Goal: Task Accomplishment & Management: Use online tool/utility

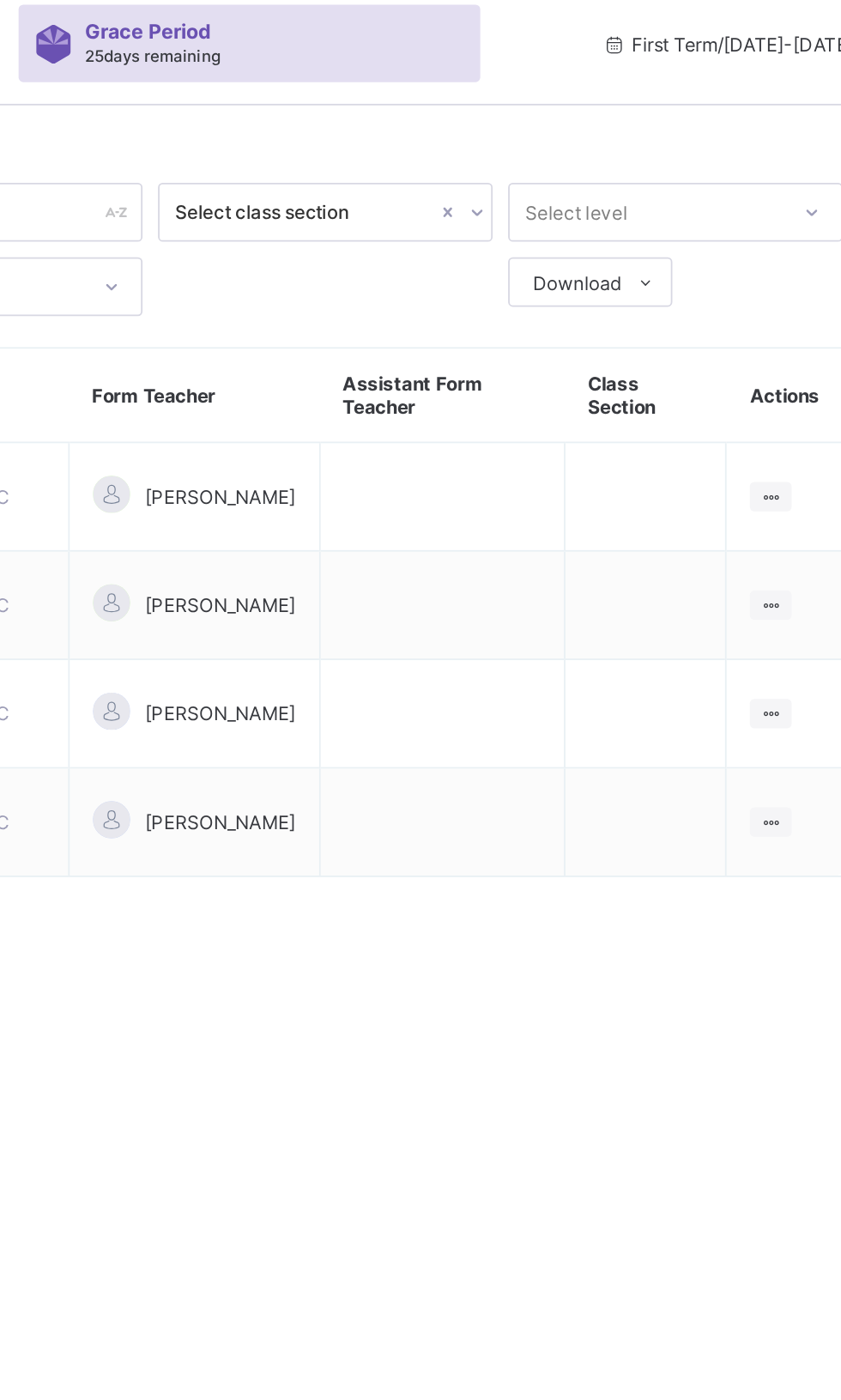
click at [775, 401] on icon at bounding box center [770, 405] width 15 height 13
click at [0, 0] on div "View Class" at bounding box center [0, 0] width 0 height 0
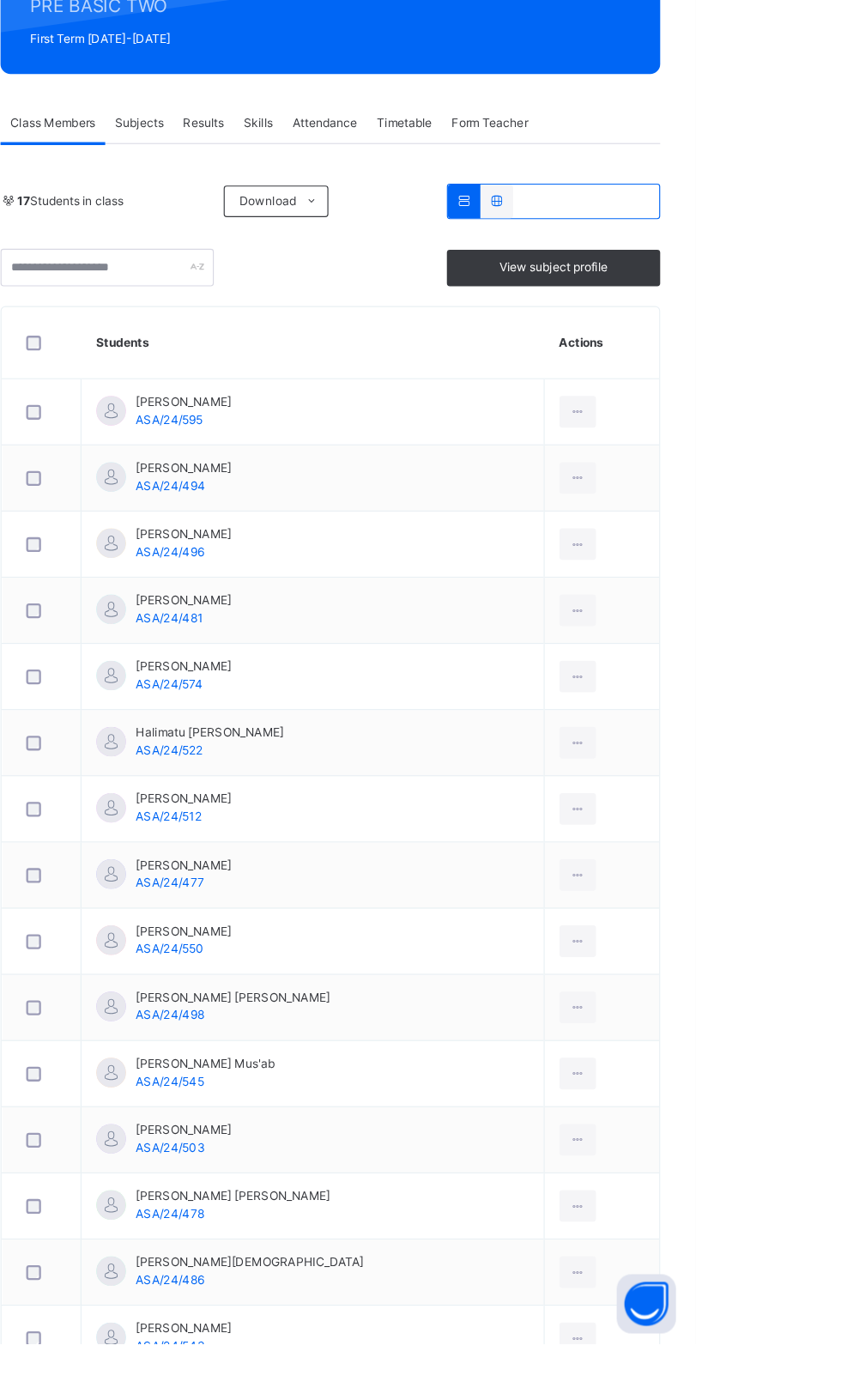
click at [502, 337] on span "Attendance" at bounding box center [518, 340] width 56 height 16
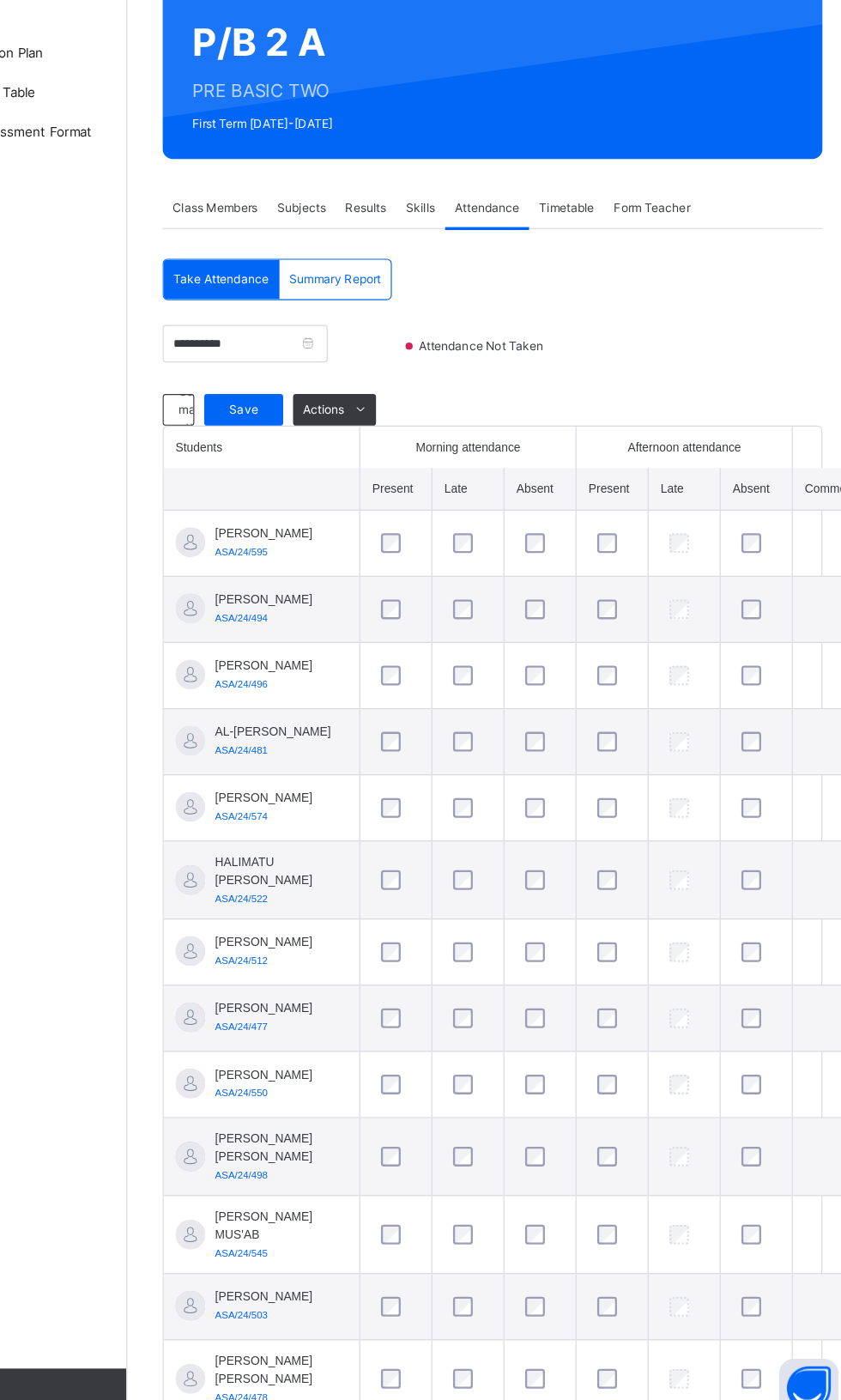
click at [549, 1016] on td at bounding box center [565, 986] width 63 height 58
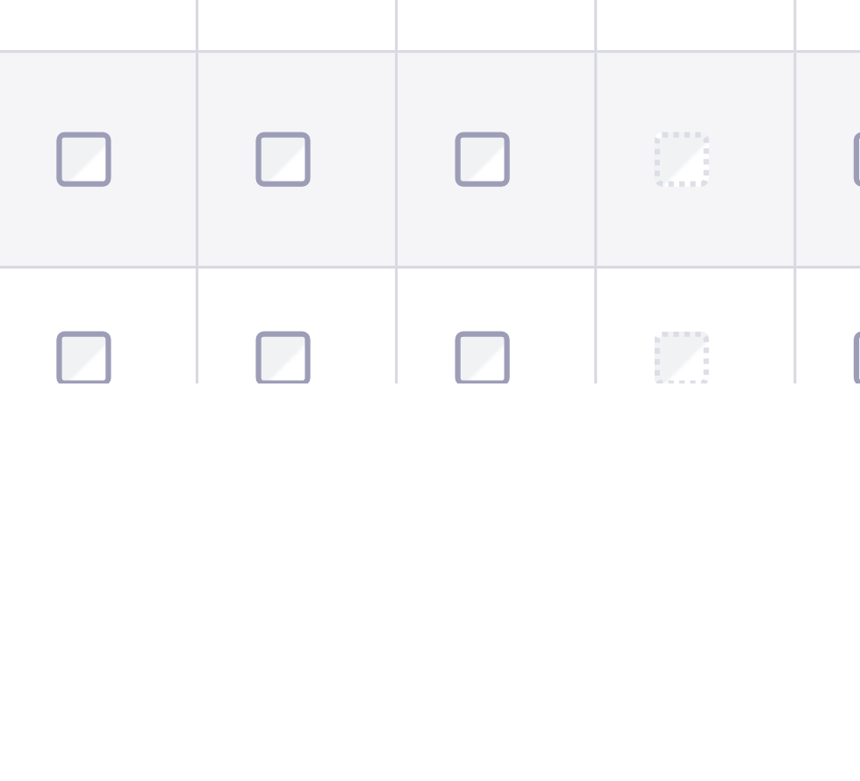
scroll to position [235, 0]
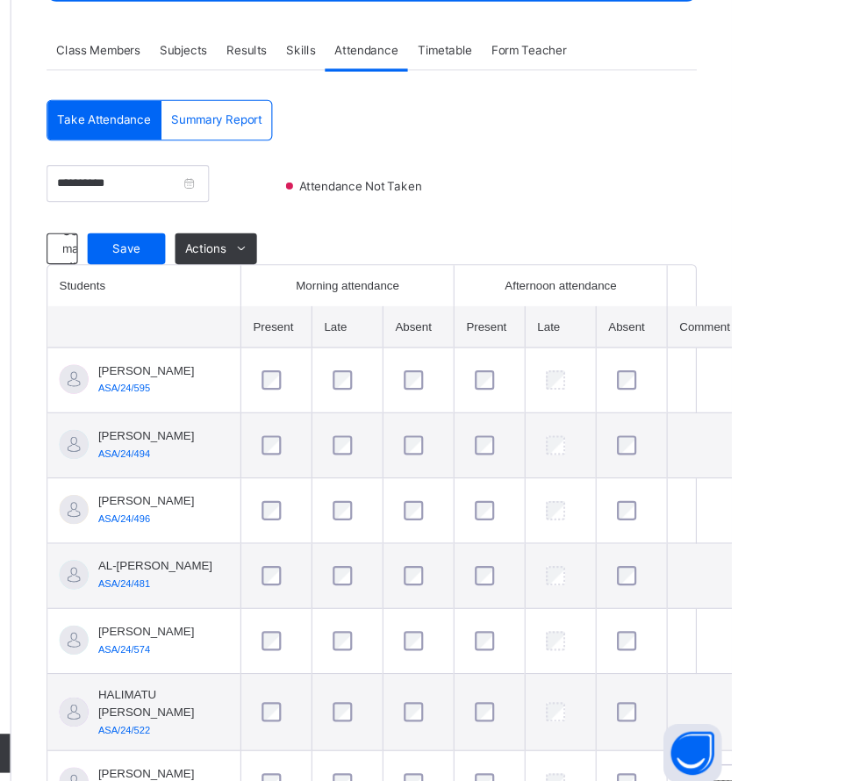
type input "**********"
click at [312, 290] on span "Save" at bounding box center [314, 291] width 44 height 16
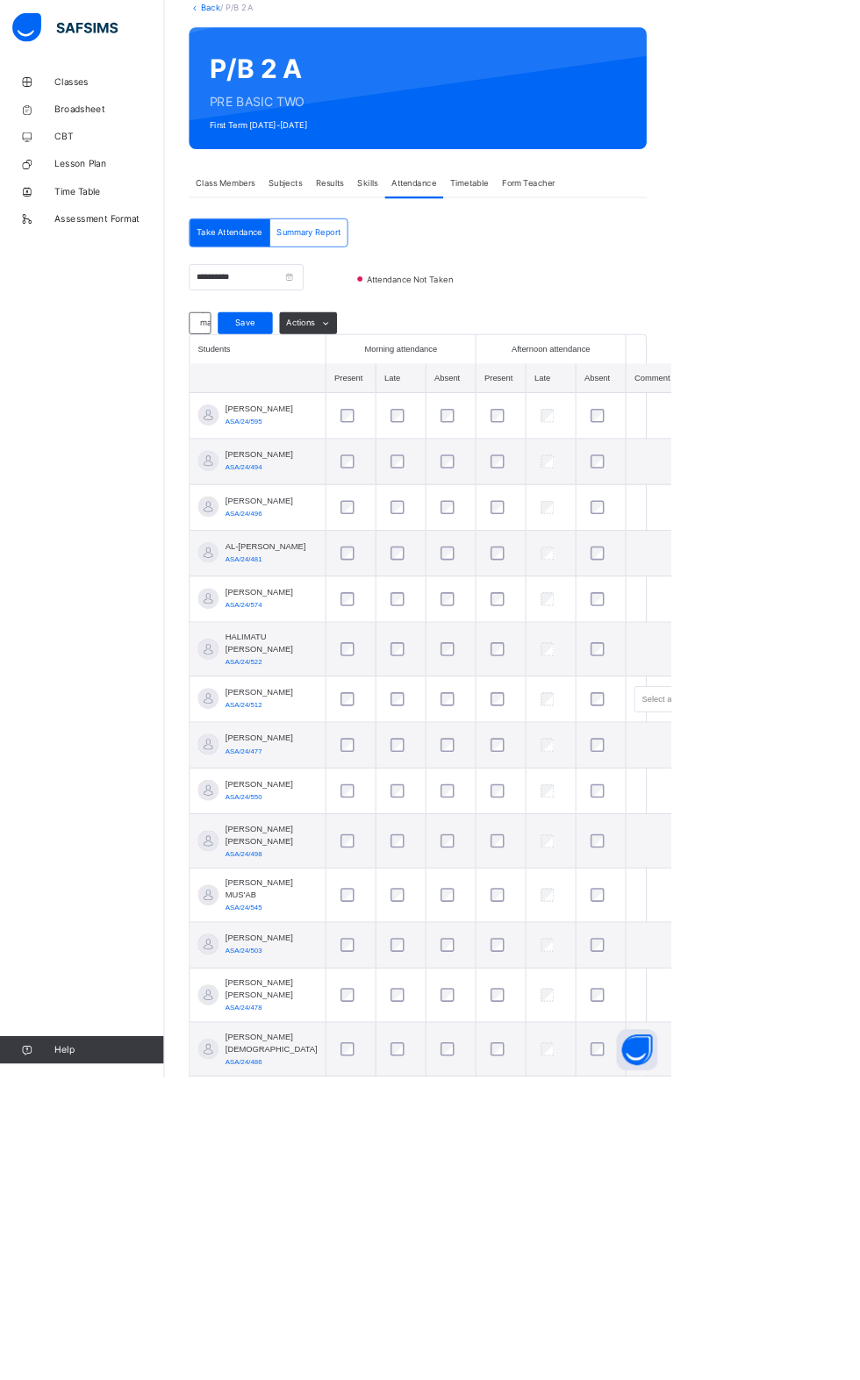
scroll to position [98, 0]
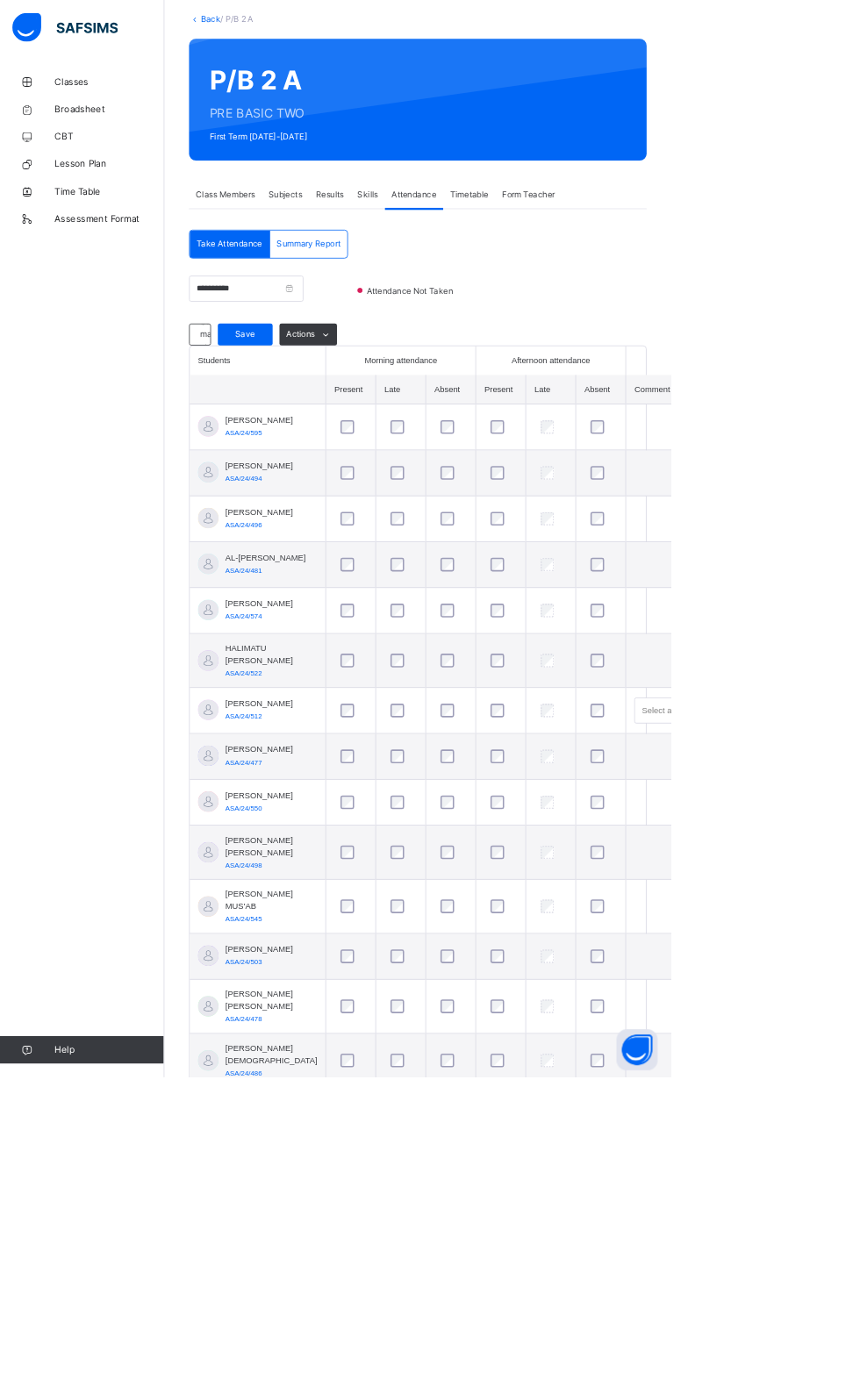
click at [313, 426] on span "Save" at bounding box center [314, 428] width 44 height 16
click at [303, 433] on span "Save" at bounding box center [314, 428] width 44 height 16
click at [304, 433] on span "Save" at bounding box center [314, 428] width 44 height 16
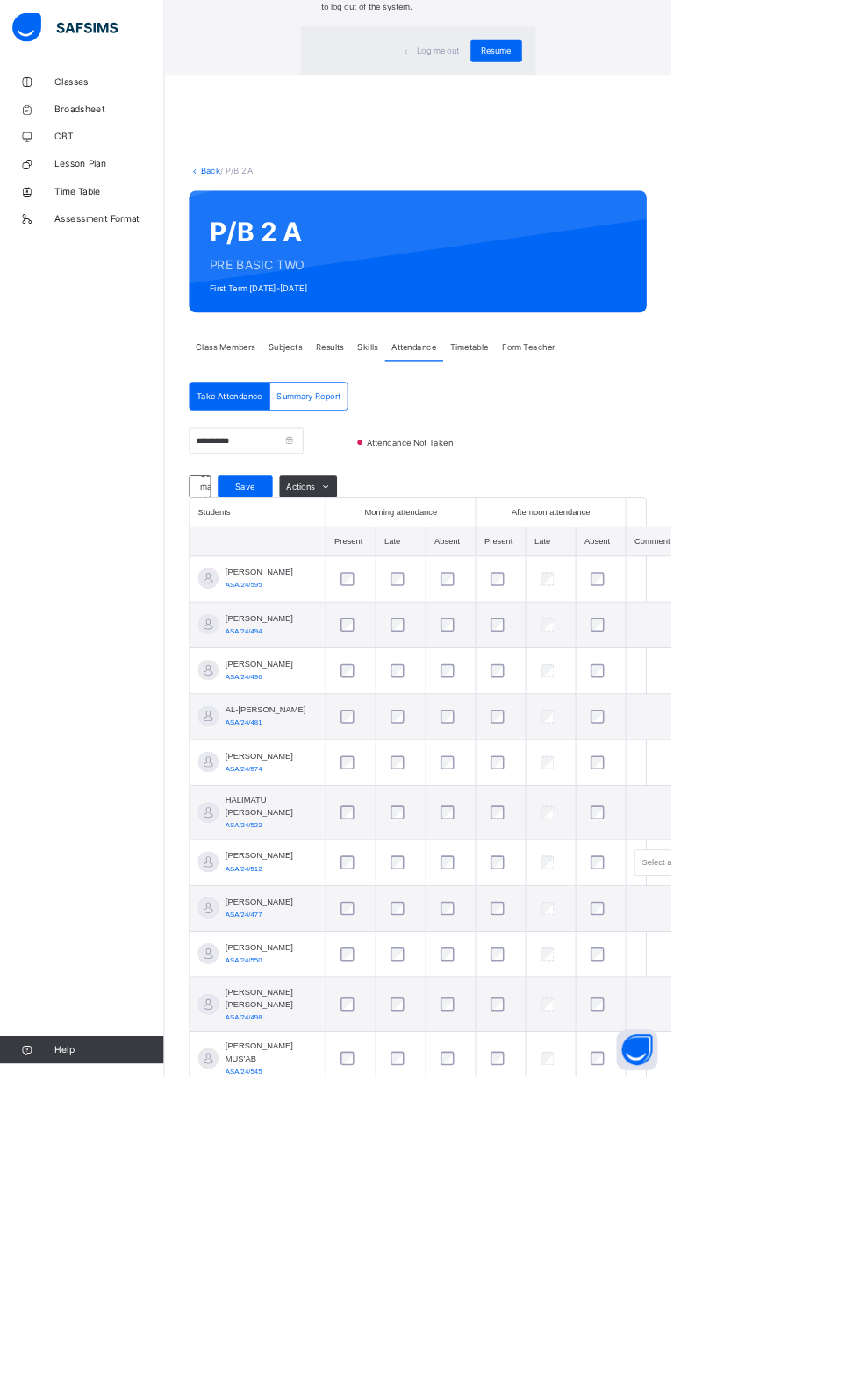
click at [655, 73] on span "Resume" at bounding box center [635, 65] width 39 height 16
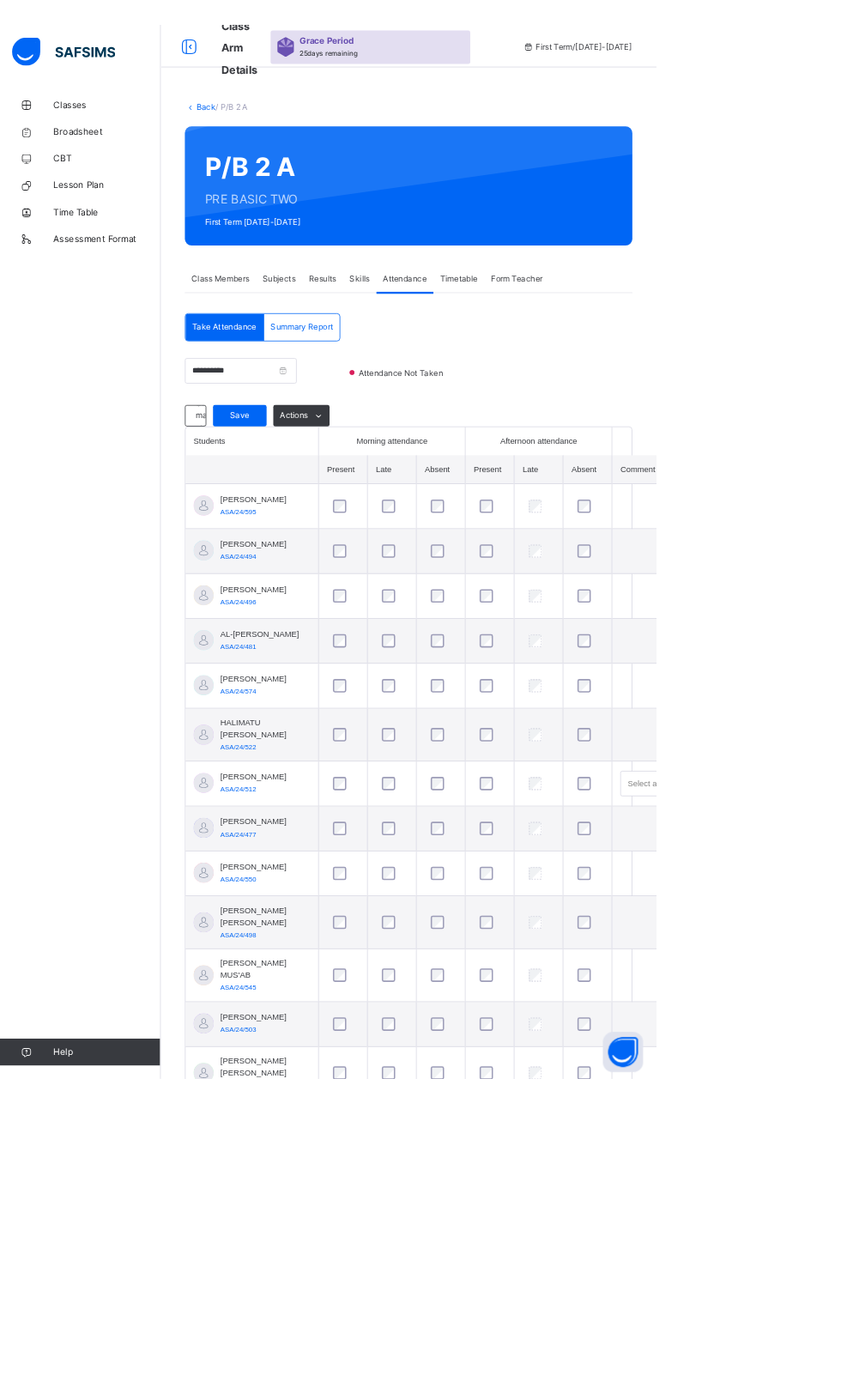
scroll to position [0, 0]
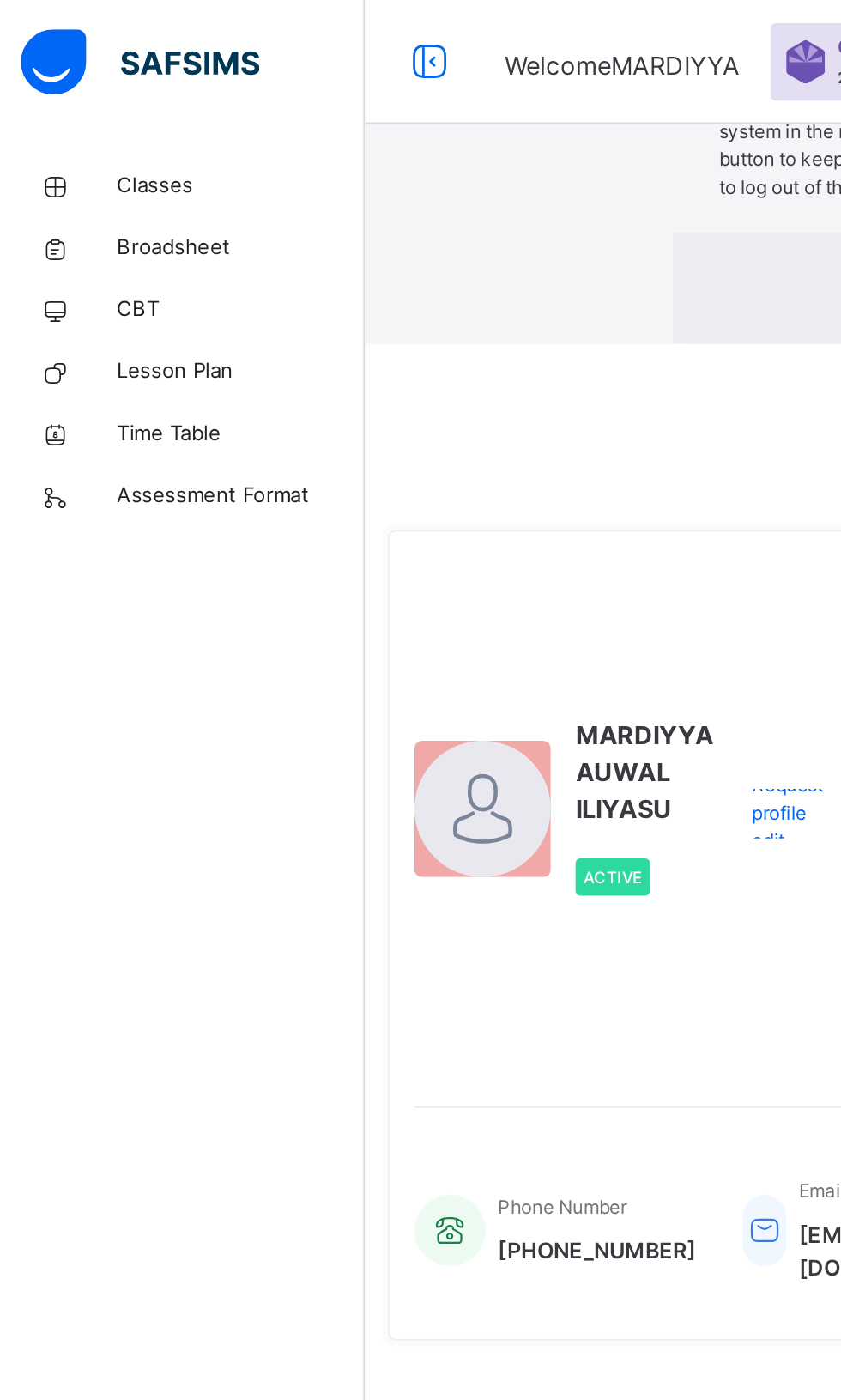
click at [206, 105] on div "× Idle Mode Due to inactivity you would be logged out to the system in the next…" at bounding box center [523, 95] width 635 height 191
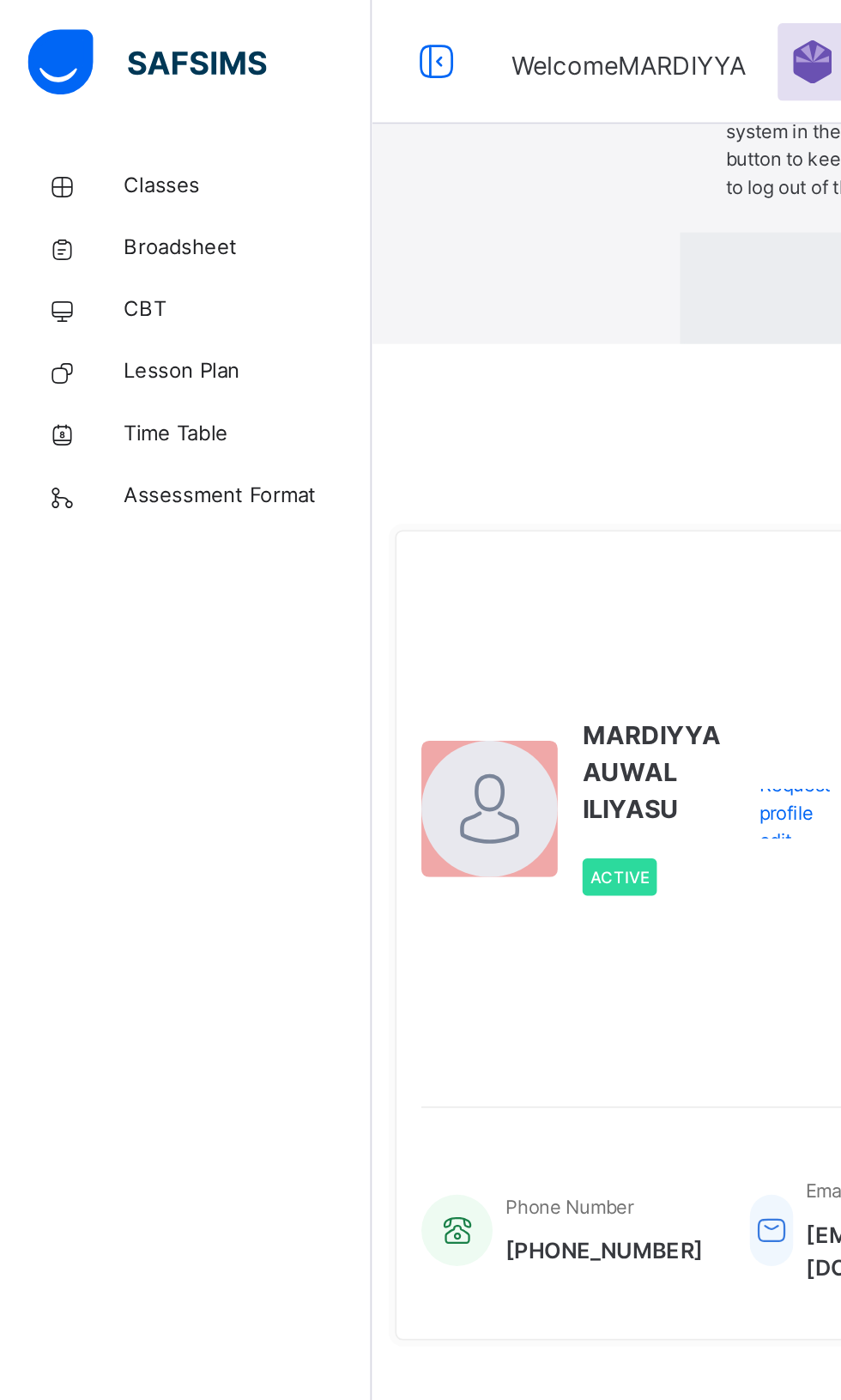
click at [206, 105] on div "× Idle Mode Due to inactivity you would be logged out to the system in the next…" at bounding box center [523, 95] width 635 height 191
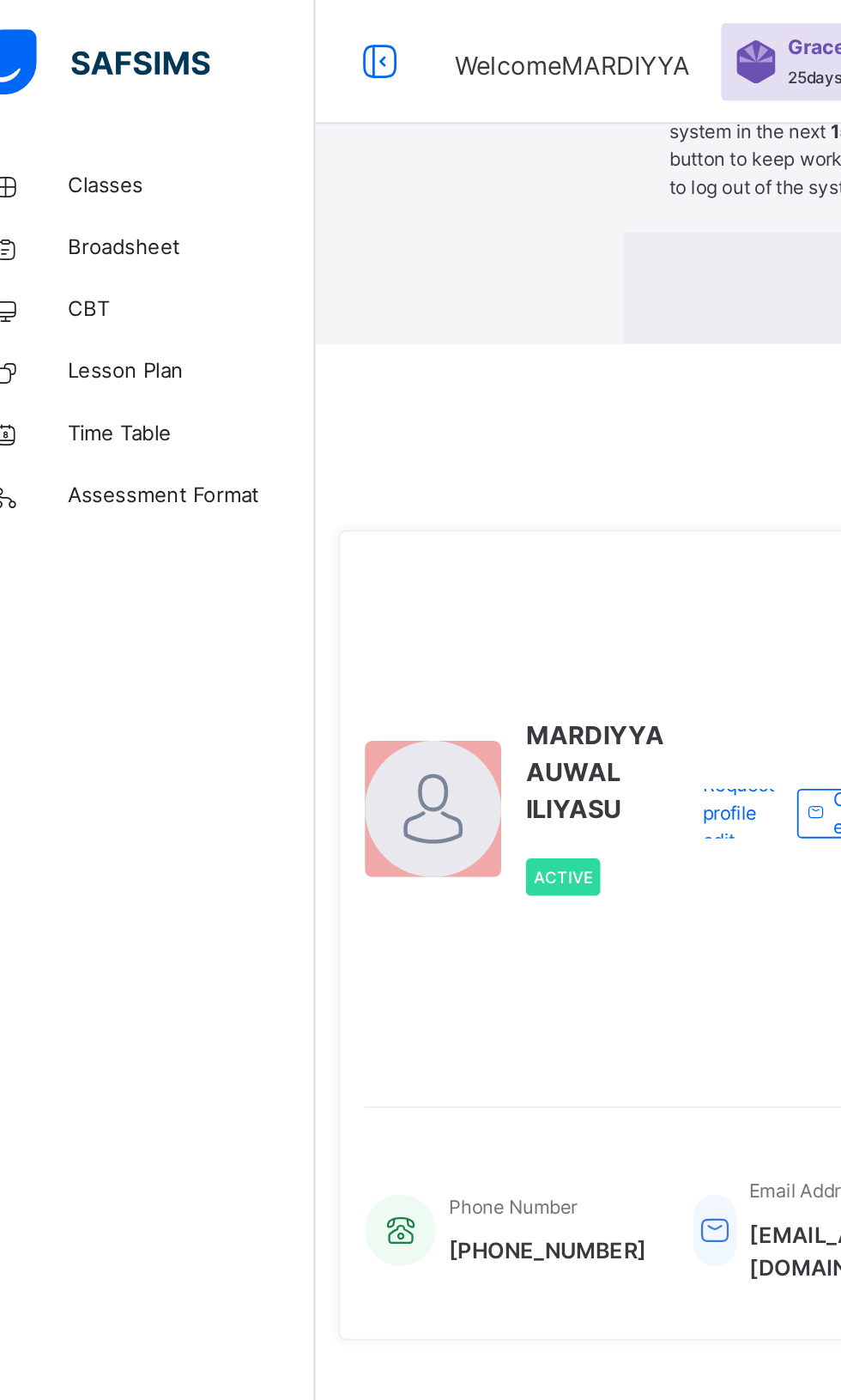
click at [206, 103] on div "× Idle Mode Due to inactivity you would be logged out to the system in the next…" at bounding box center [523, 95] width 635 height 191
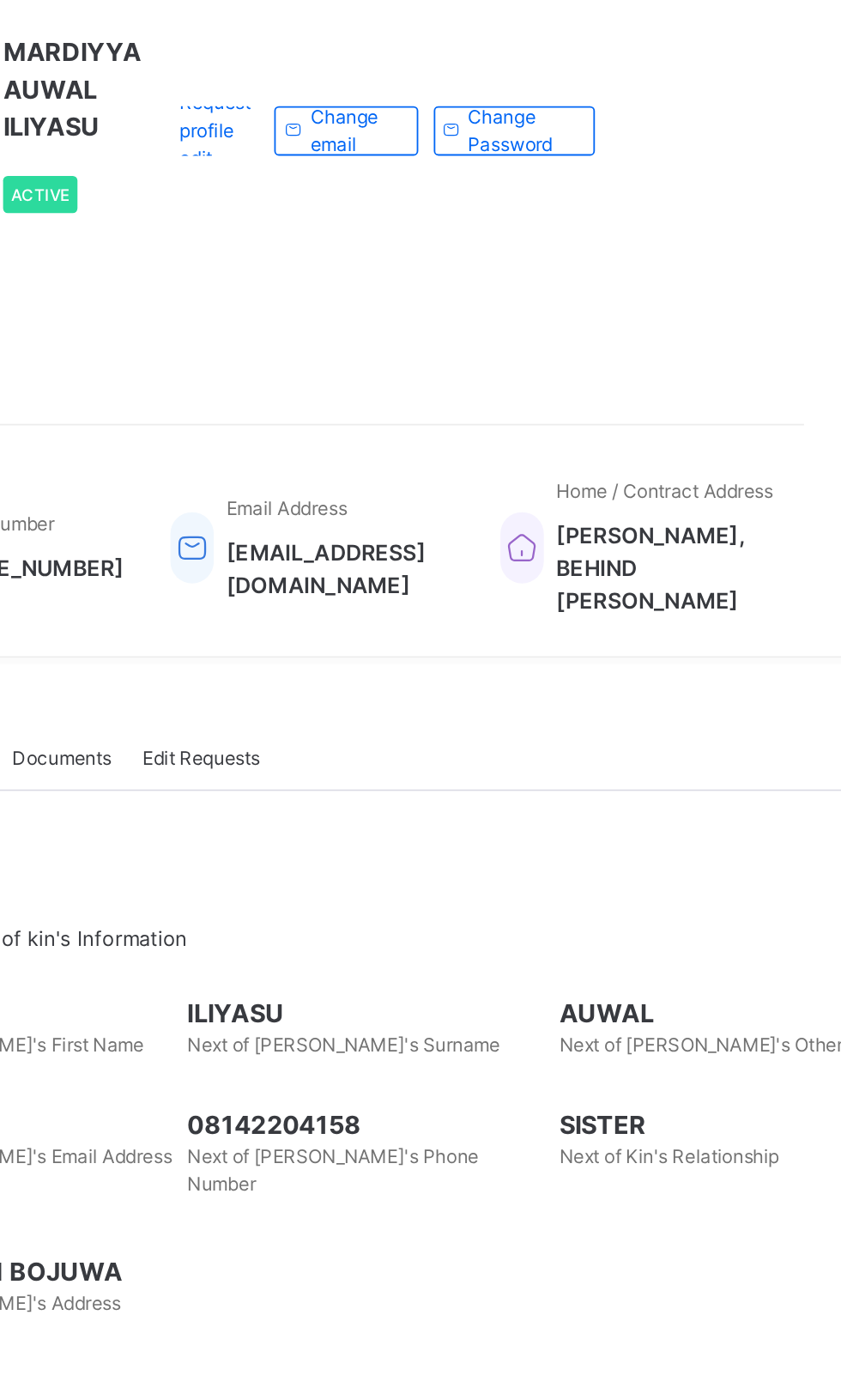
click at [654, 173] on div "Resume" at bounding box center [622, 159] width 65 height 27
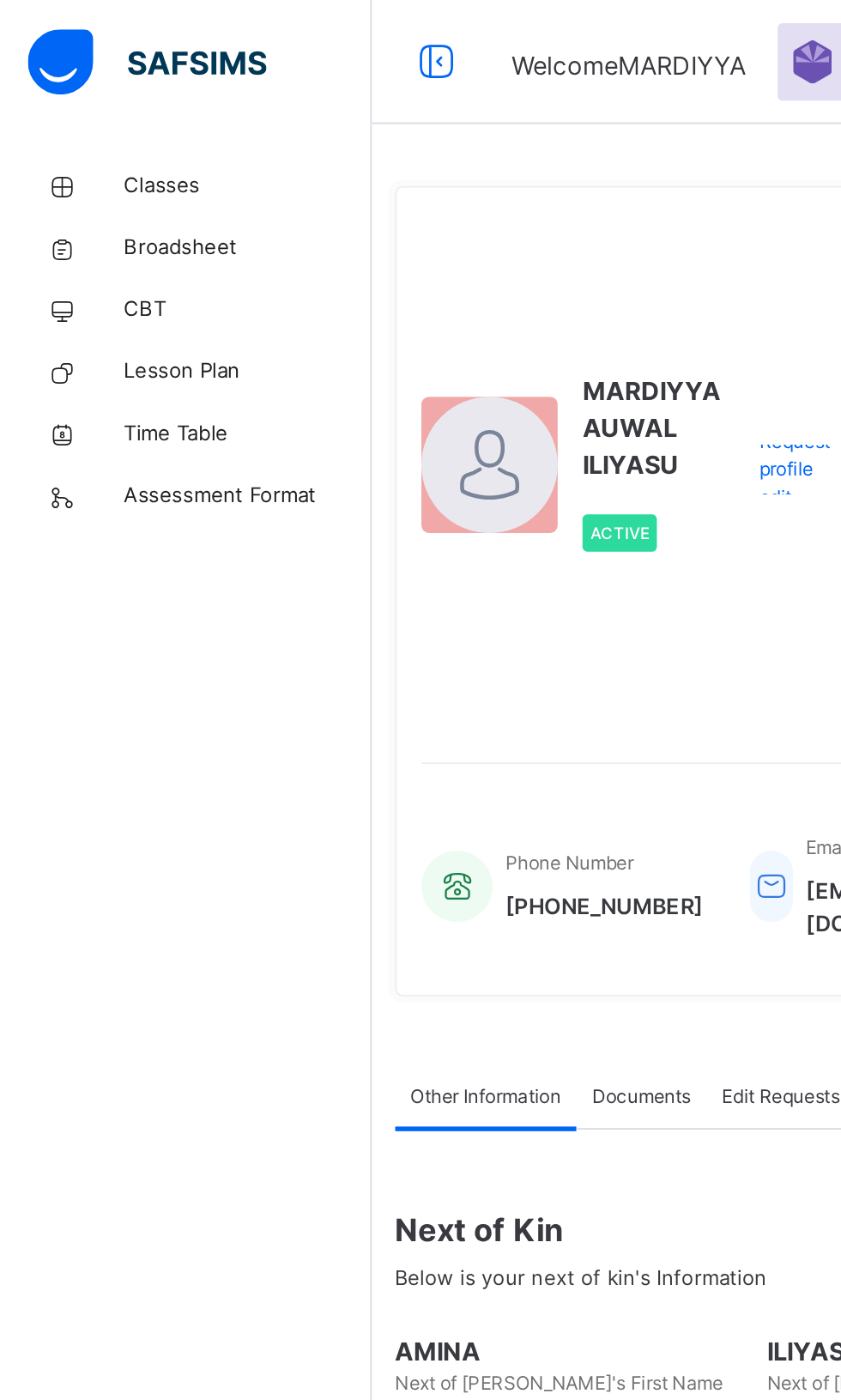
click at [95, 87] on link "Classes" at bounding box center [103, 103] width 206 height 34
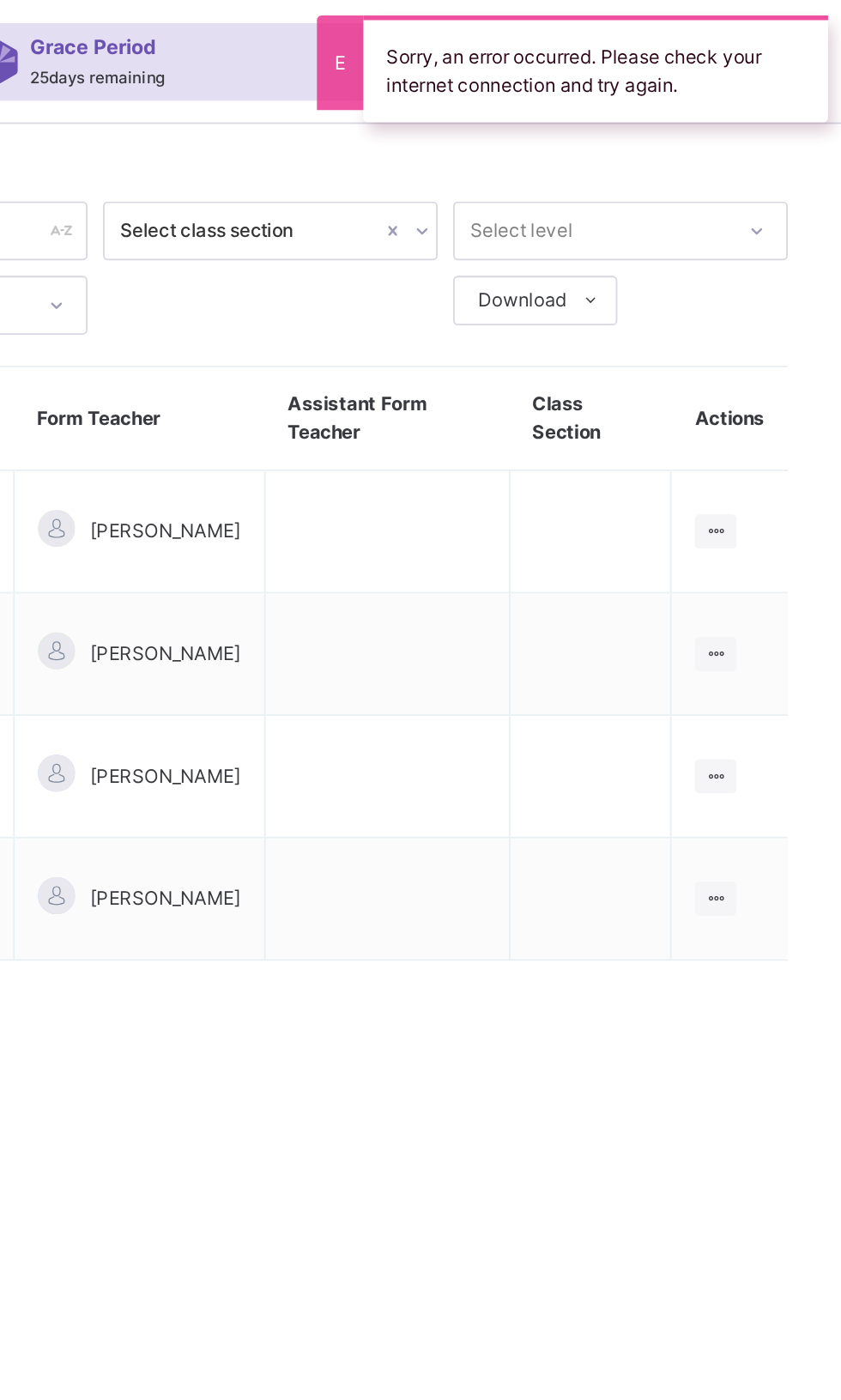
click at [774, 430] on icon at bounding box center [770, 429] width 15 height 13
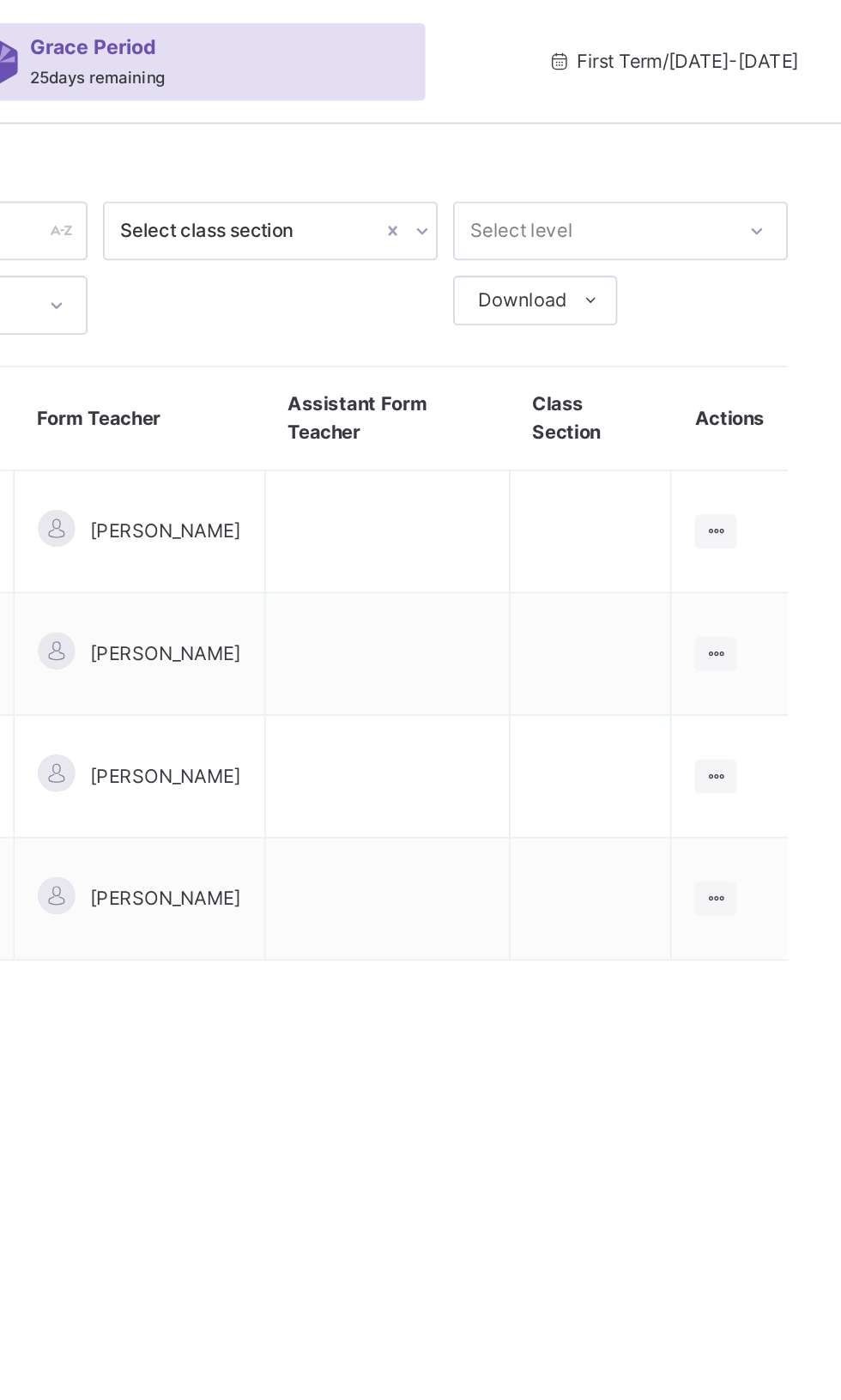
click at [0, 0] on div "View Class" at bounding box center [0, 0] width 0 height 0
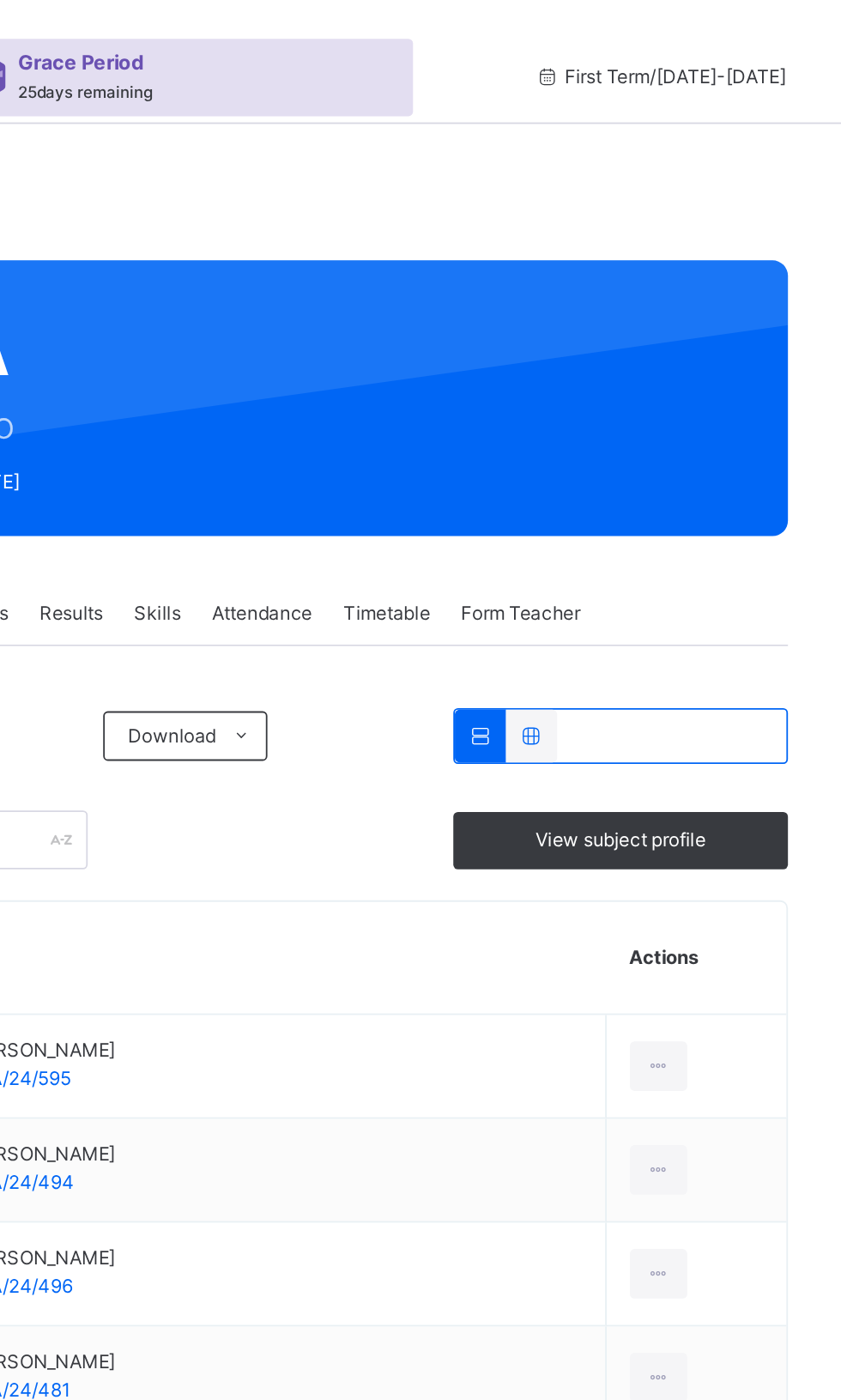
click at [511, 345] on span "Attendance" at bounding box center [518, 340] width 56 height 16
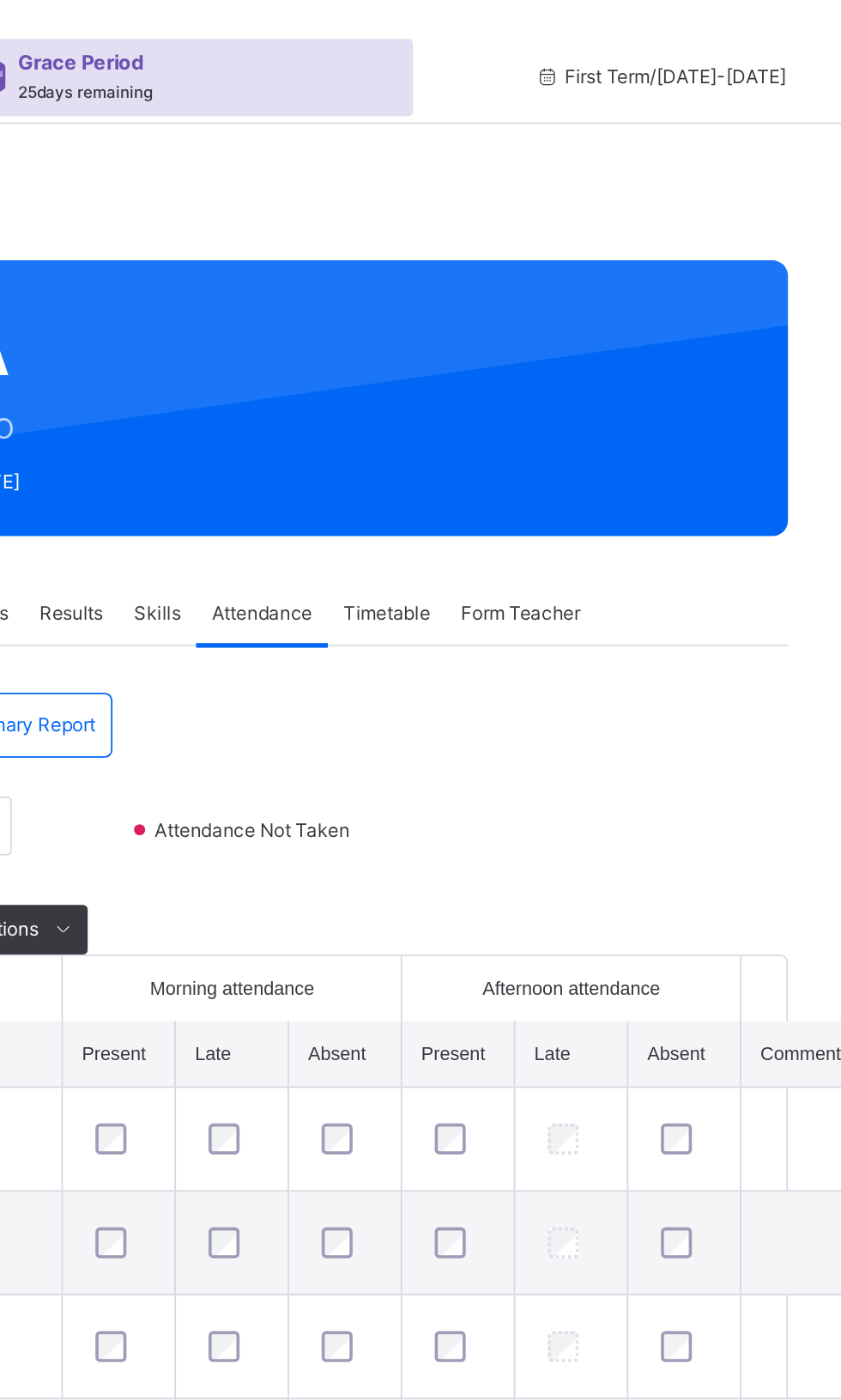
click at [534, 1016] on td at bounding box center [565, 986] width 63 height 58
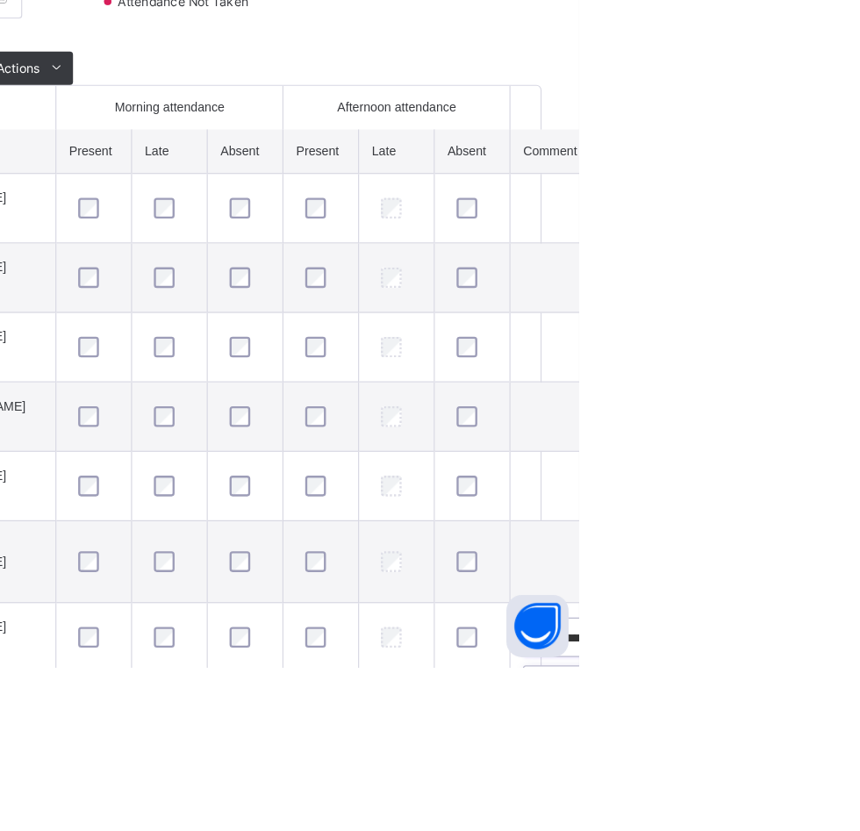
scroll to position [166, 0]
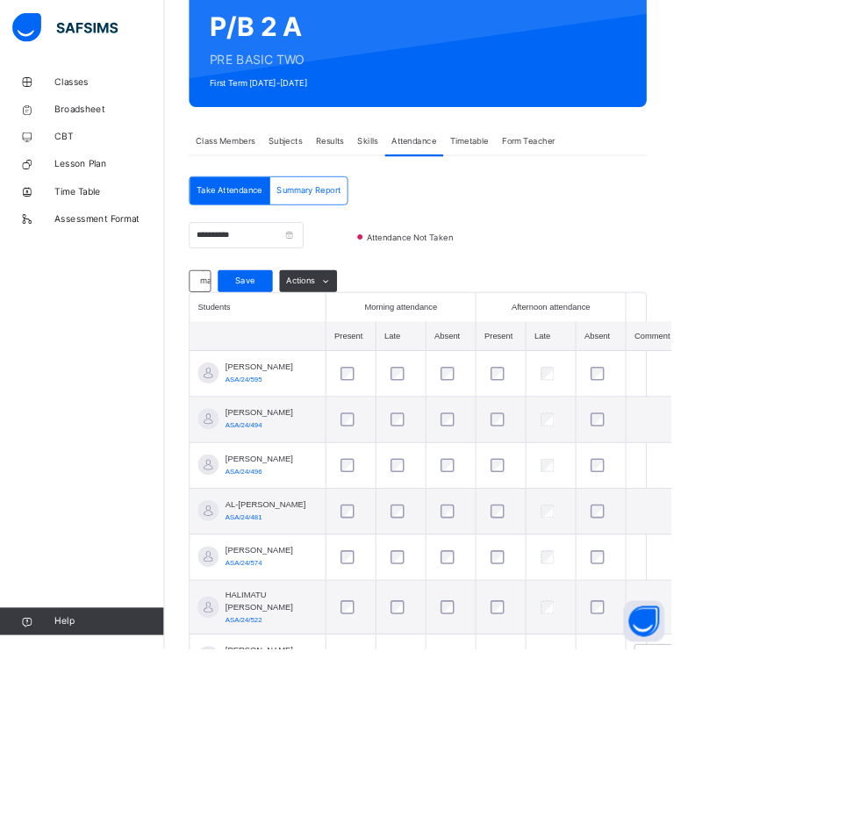
type input "**********"
click at [310, 360] on span "Save" at bounding box center [314, 361] width 44 height 16
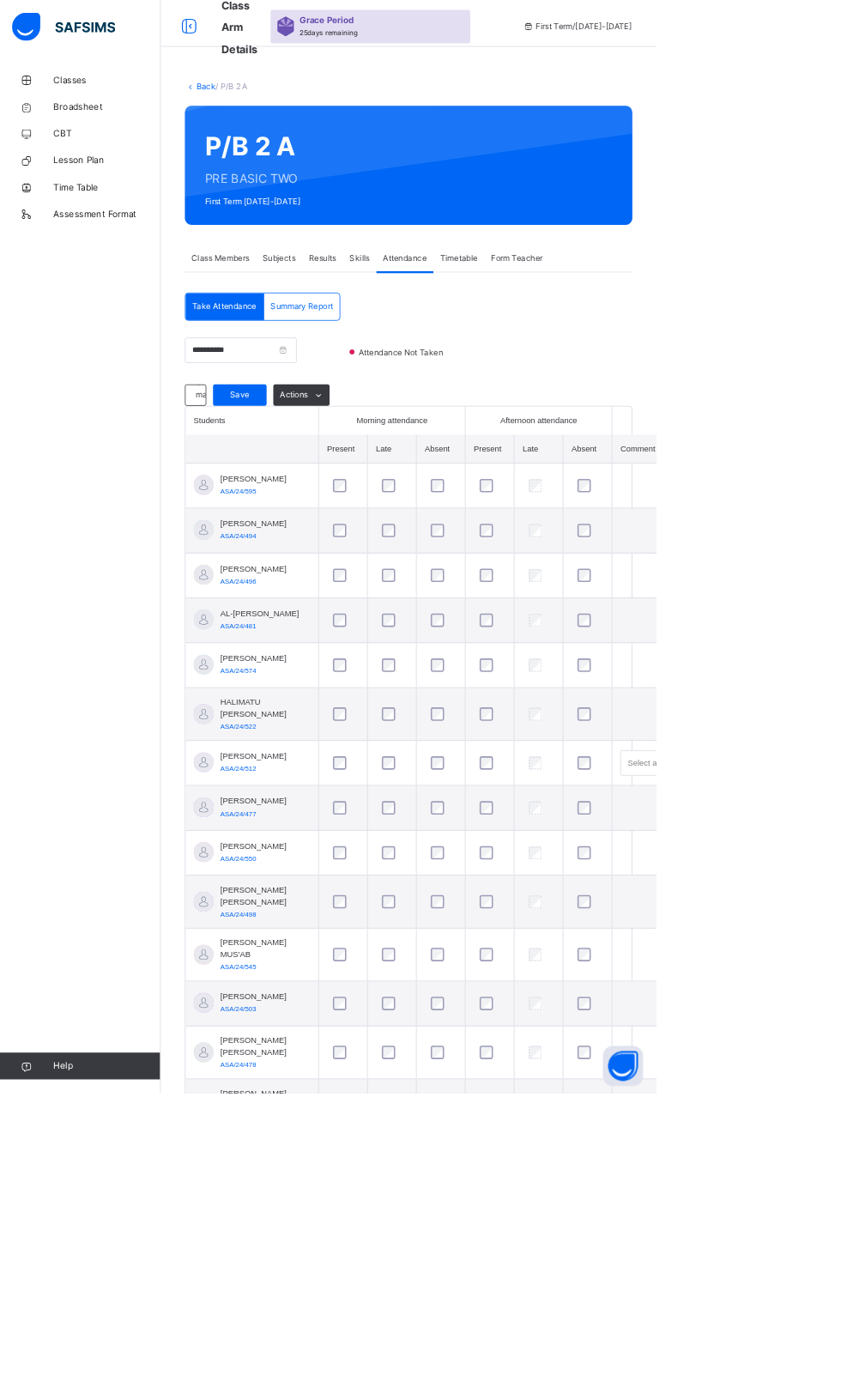
scroll to position [0, 0]
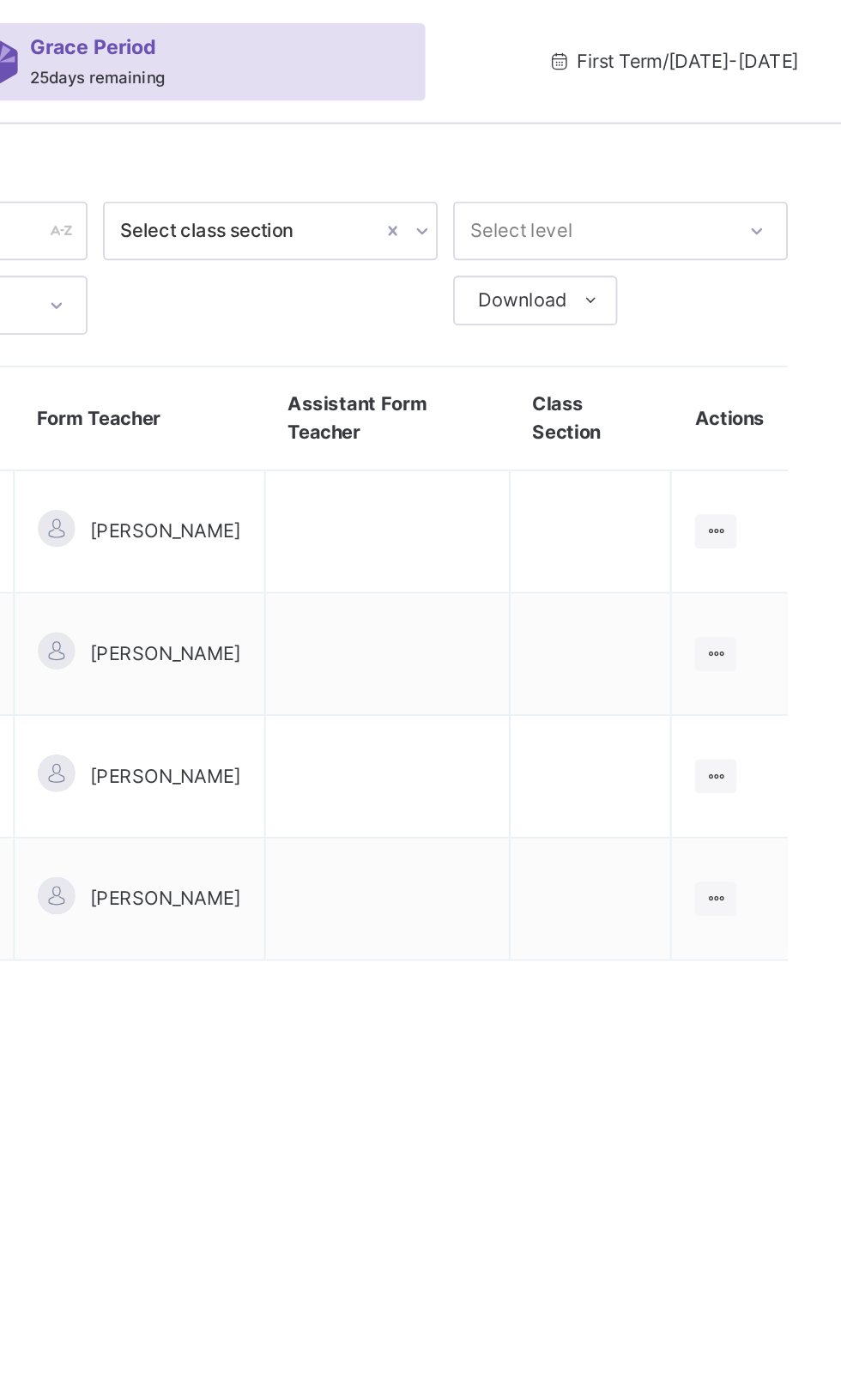
click at [777, 498] on icon at bounding box center [770, 497] width 15 height 13
click at [0, 0] on div "View Class" at bounding box center [0, 0] width 0 height 0
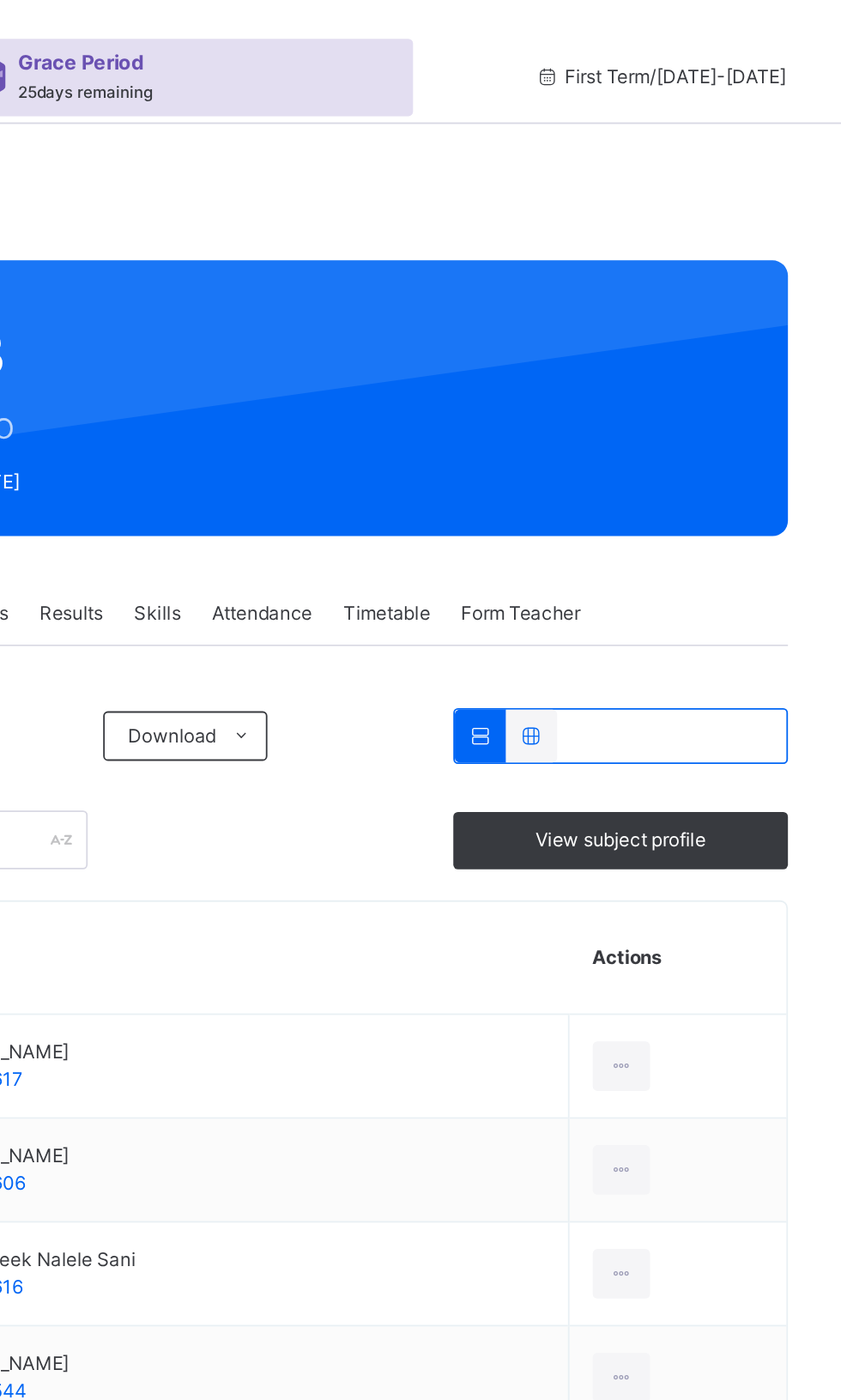
click at [522, 344] on span "Attendance" at bounding box center [518, 340] width 56 height 16
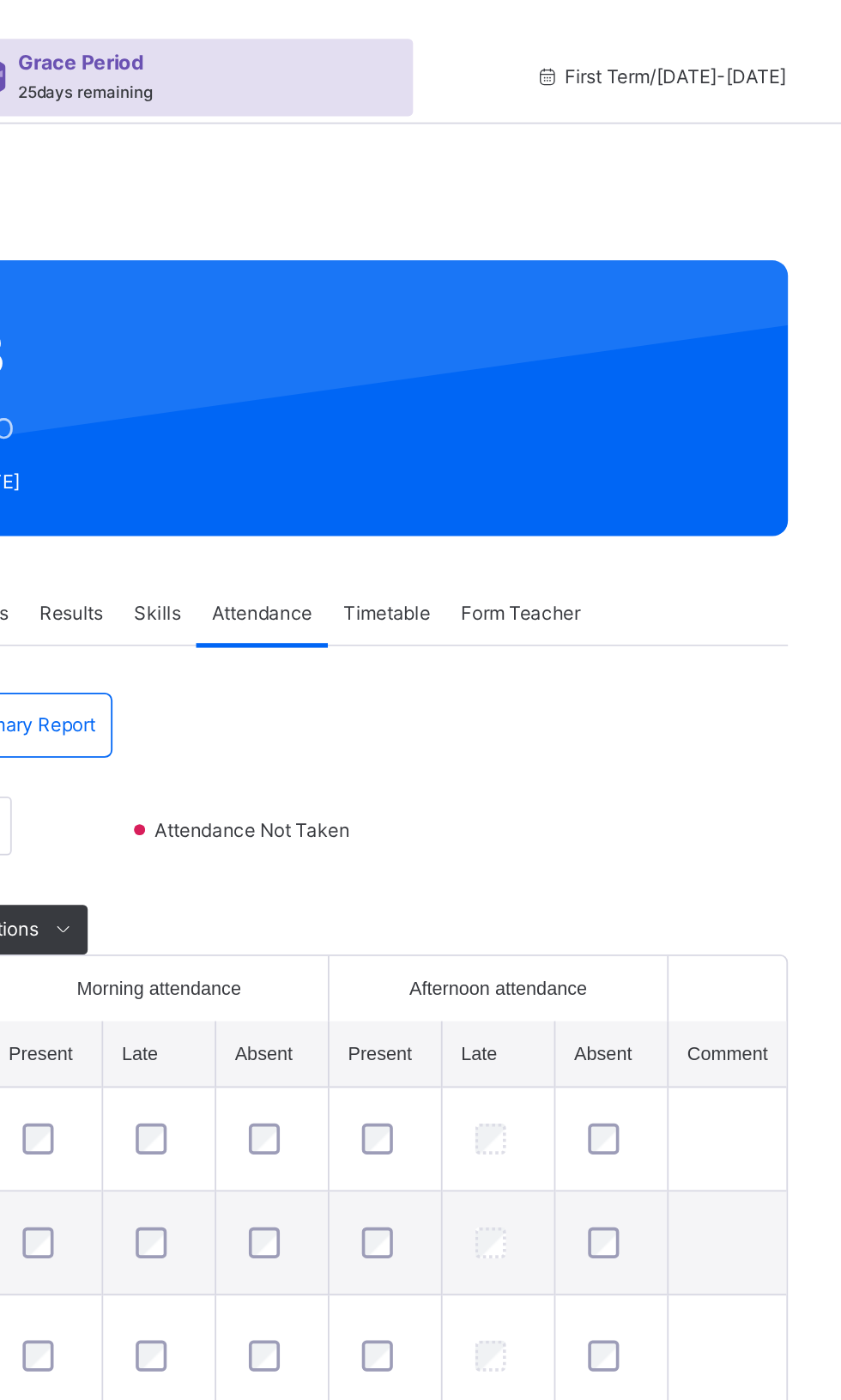
click at [614, 640] on td at bounding box center [587, 631] width 63 height 58
click at [763, 656] on td at bounding box center [776, 631] width 66 height 58
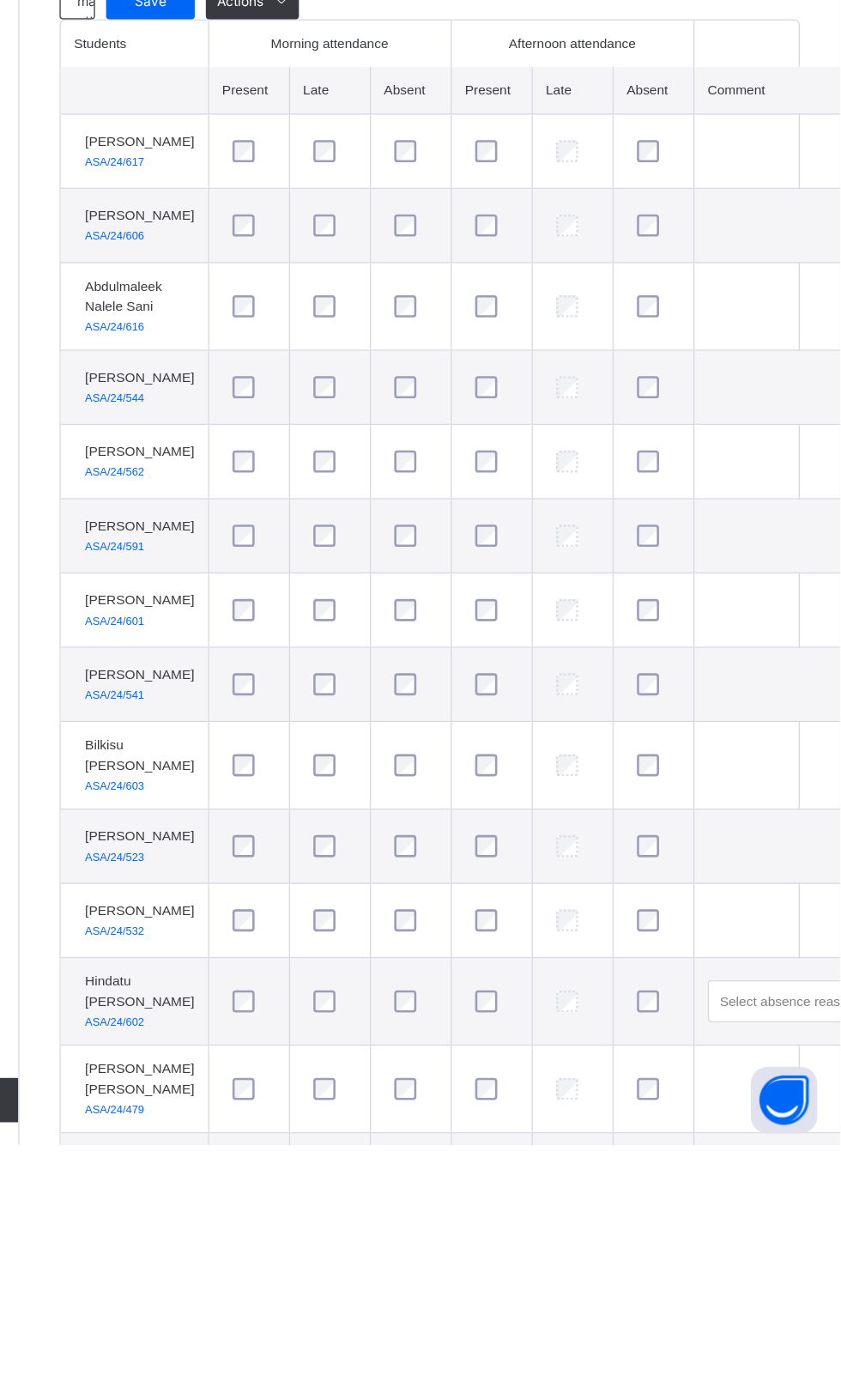
click at [635, 1307] on div at bounding box center [634, 1289] width 41 height 36
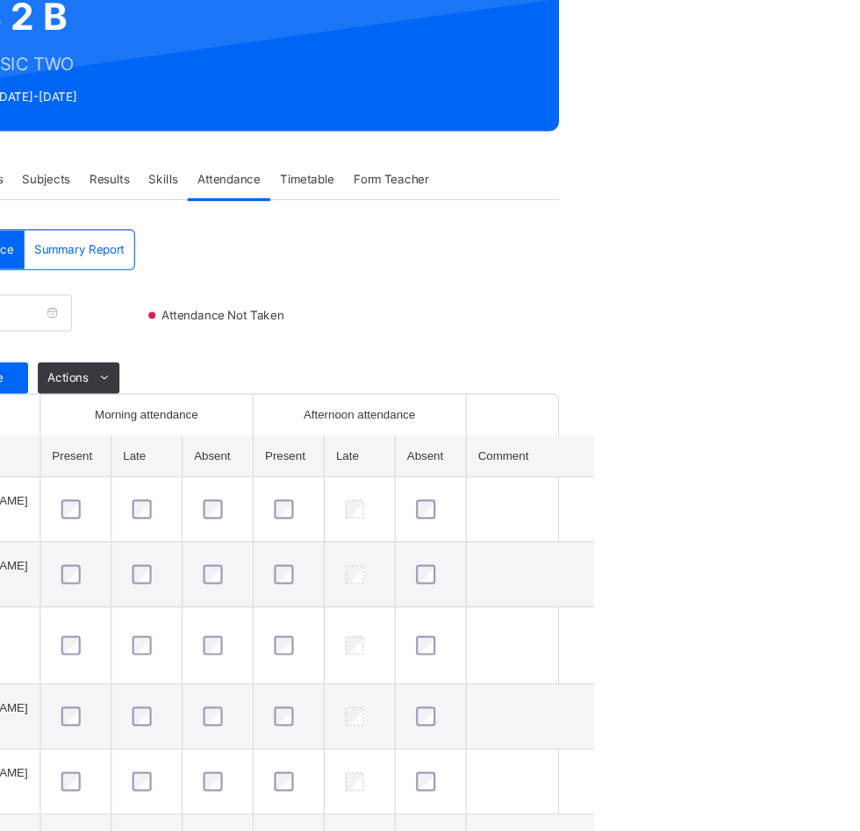
scroll to position [111, 0]
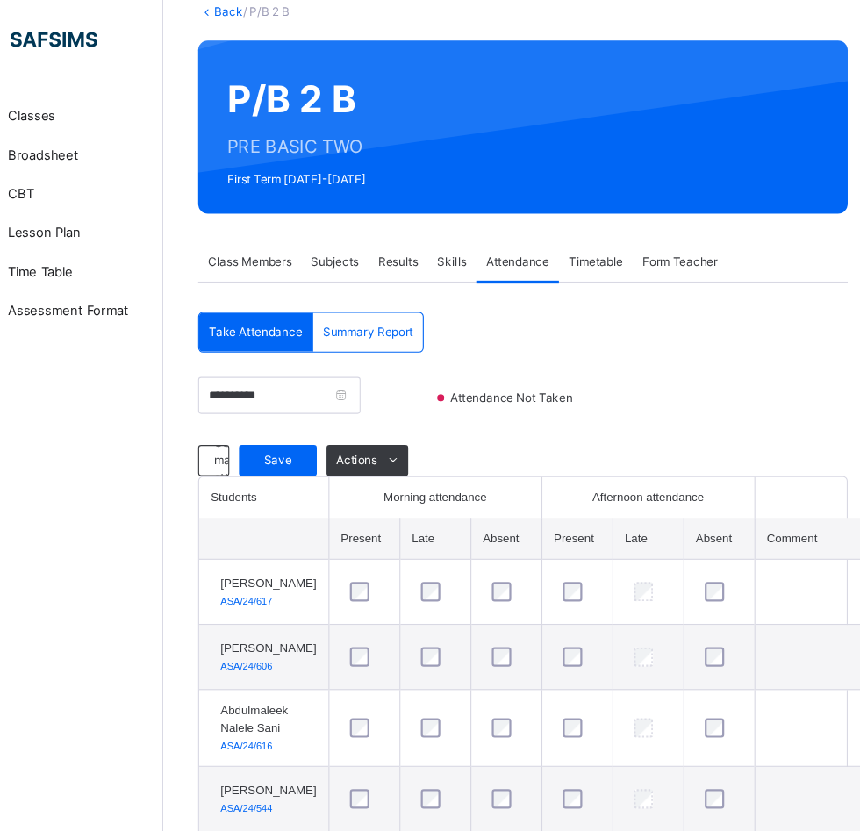
type input "**********"
click at [312, 412] on span "Save" at bounding box center [314, 416] width 44 height 16
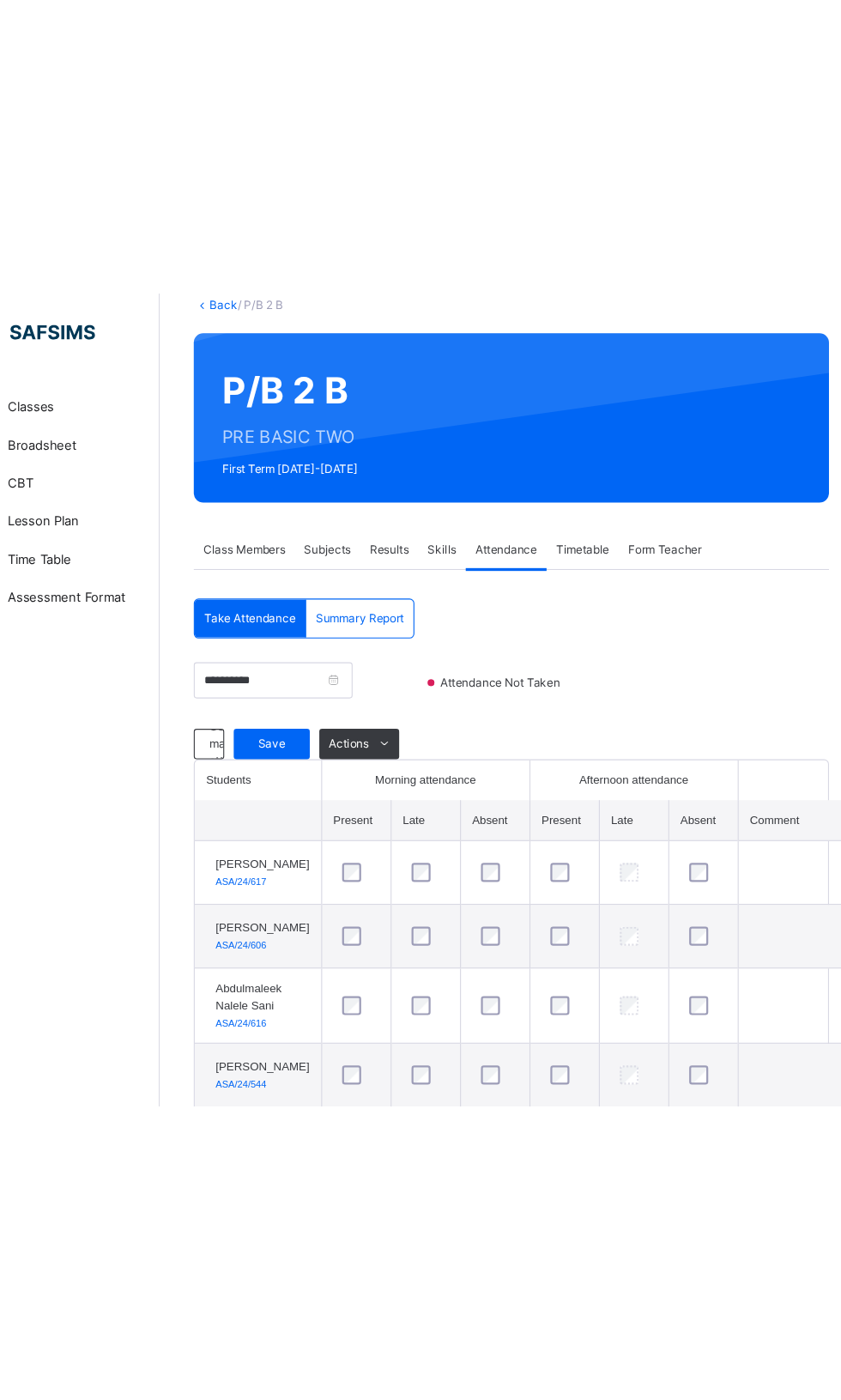
scroll to position [0, 0]
